Goal: Find specific page/section: Find specific page/section

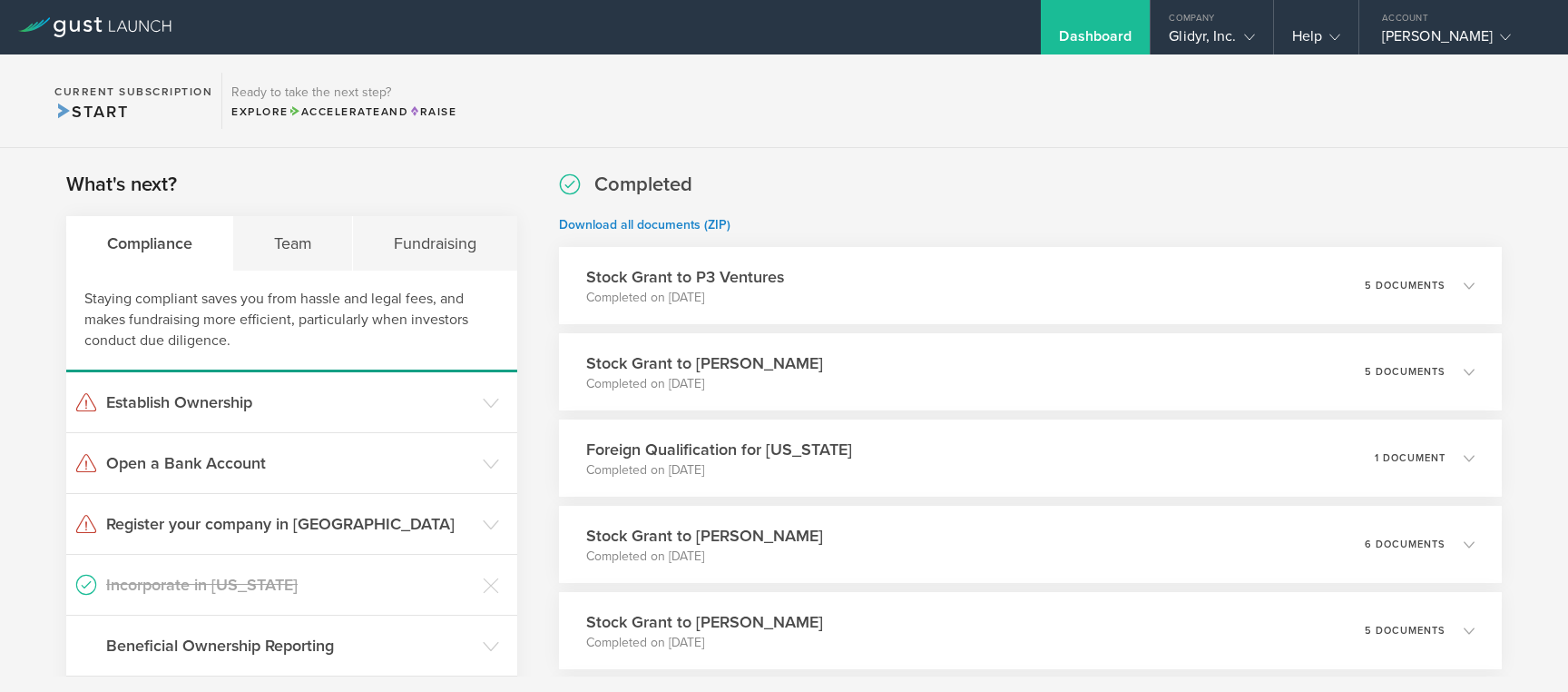
click at [801, 209] on div "Completed Download all documents (ZIP) Stock Grant to P3 Ventures Completed on …" at bounding box center [1031, 636] width 943 height 930
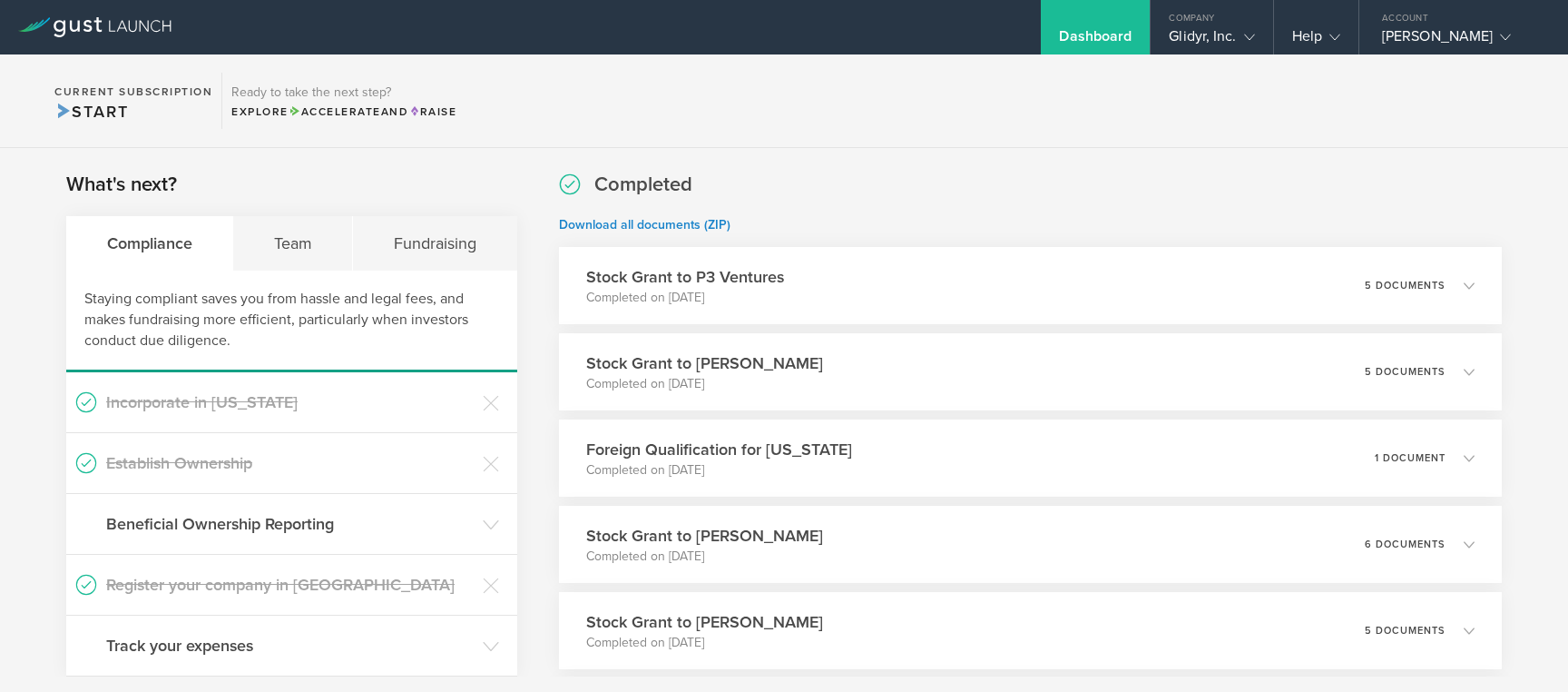
click at [378, 197] on section "What's next? Compliance Team Fundraising Staying compliant saves you from hassl…" at bounding box center [291, 424] width 451 height 506
click at [1215, 39] on div "Glidyr, Inc." at bounding box center [1211, 41] width 85 height 28
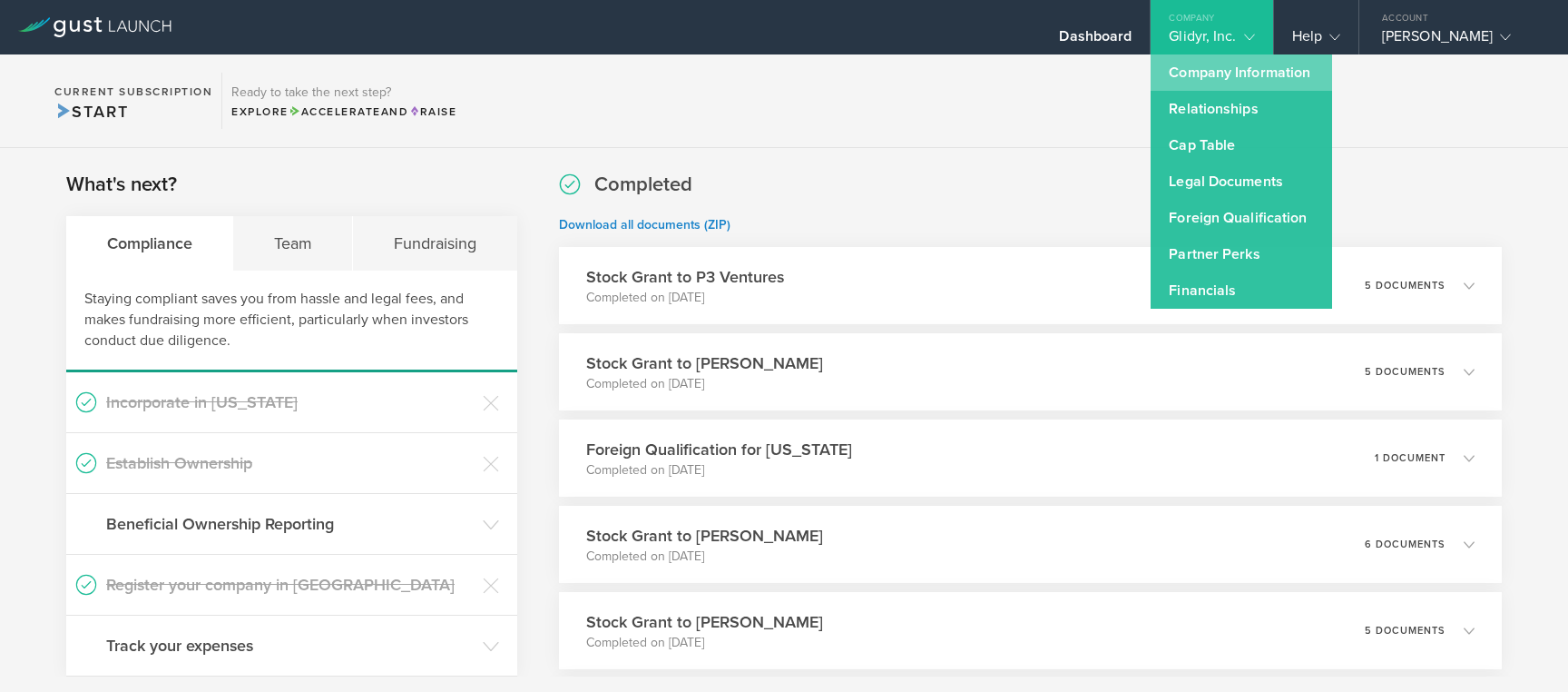
click at [1273, 74] on link "Company Information" at bounding box center [1242, 73] width 181 height 36
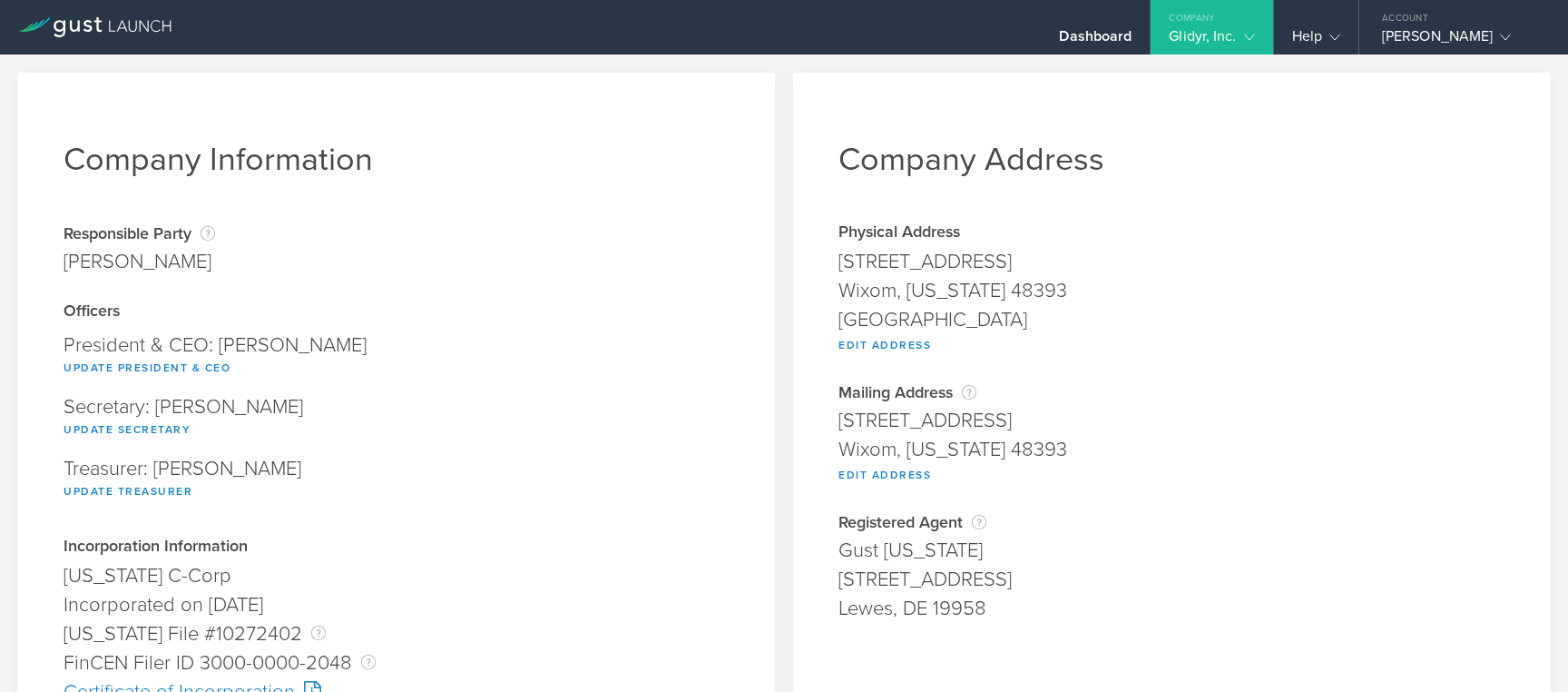
click at [1217, 42] on div "Glidyr, Inc." at bounding box center [1211, 41] width 85 height 28
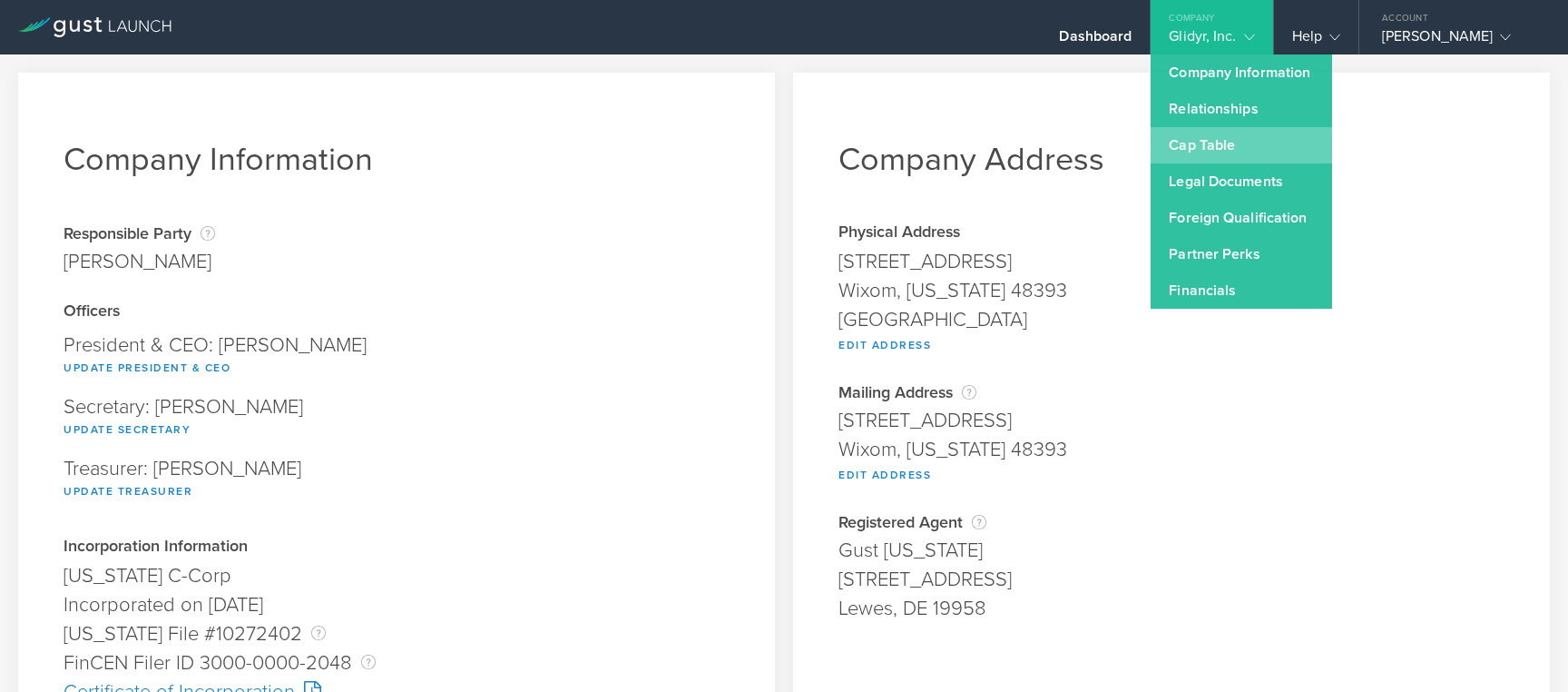
click at [1221, 157] on link "Cap Table" at bounding box center [1242, 145] width 181 height 36
